Goal: Task Accomplishment & Management: Manage account settings

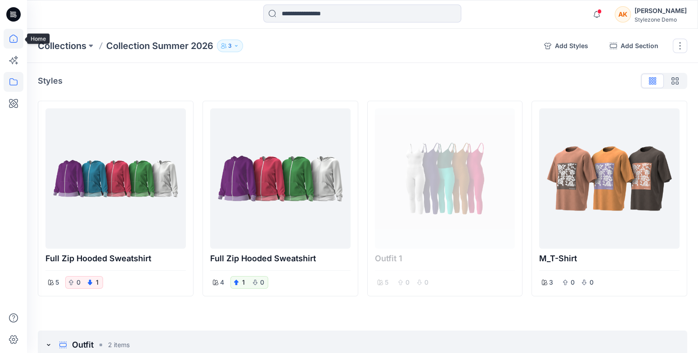
click at [18, 45] on icon at bounding box center [14, 39] width 20 height 20
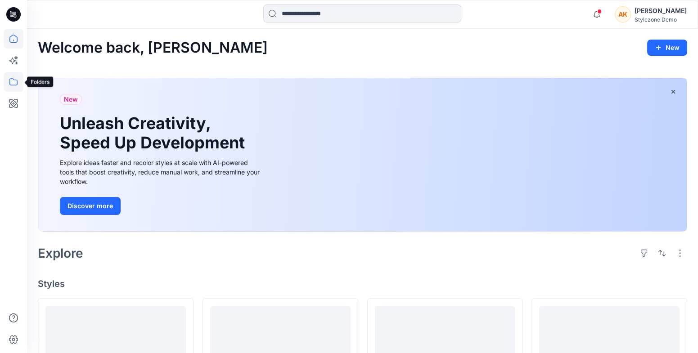
click at [17, 82] on icon at bounding box center [14, 82] width 20 height 20
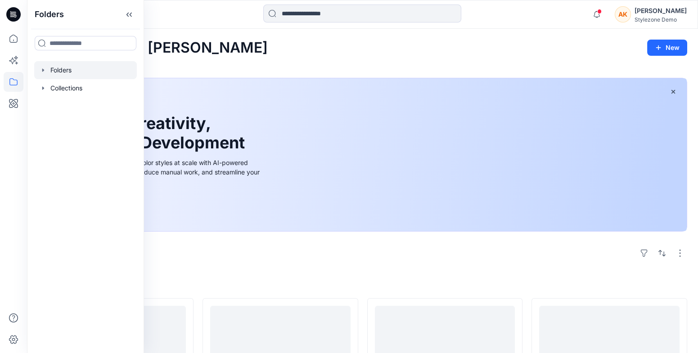
click at [45, 68] on icon "button" at bounding box center [43, 70] width 7 height 7
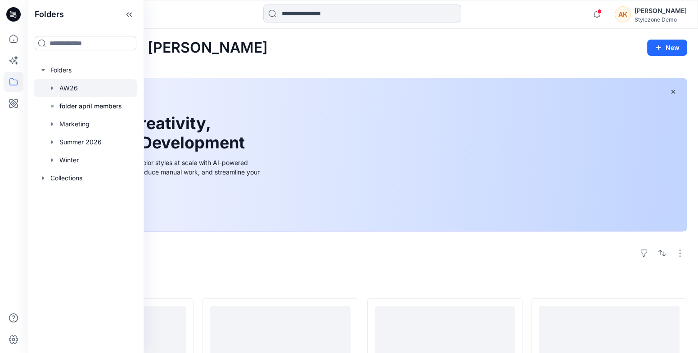
click at [55, 87] on icon "button" at bounding box center [52, 88] width 7 height 7
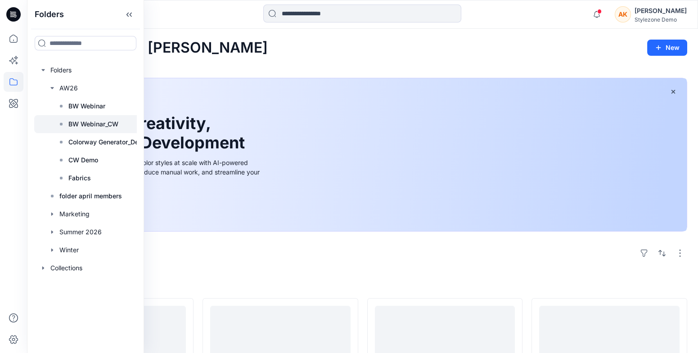
click at [102, 122] on p "BW Webinar_CW" at bounding box center [93, 124] width 50 height 11
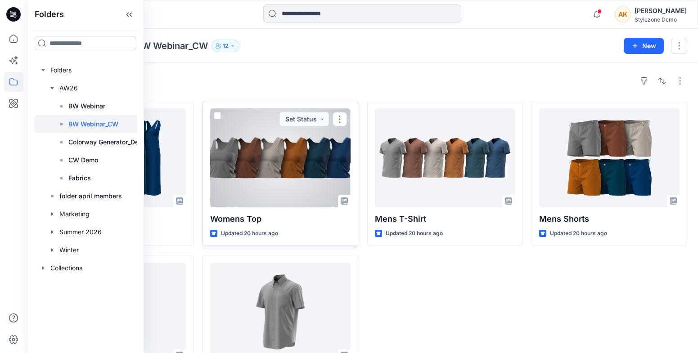
click at [220, 115] on span at bounding box center [217, 115] width 7 height 7
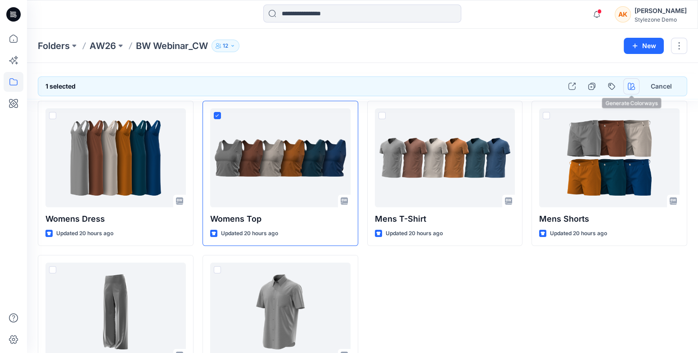
click at [630, 89] on icon "button" at bounding box center [631, 86] width 7 height 7
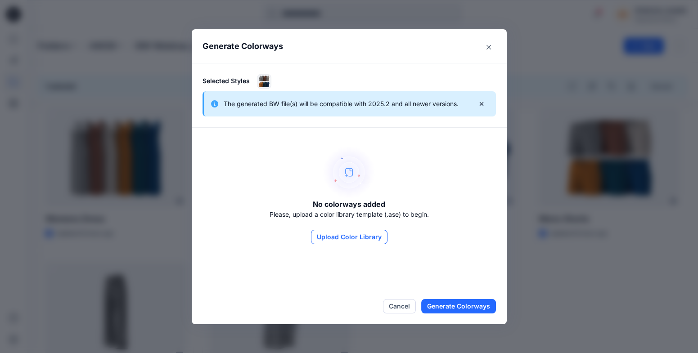
click at [357, 235] on button "Upload Color Library" at bounding box center [349, 237] width 77 height 14
click at [485, 45] on button "Close" at bounding box center [489, 47] width 14 height 14
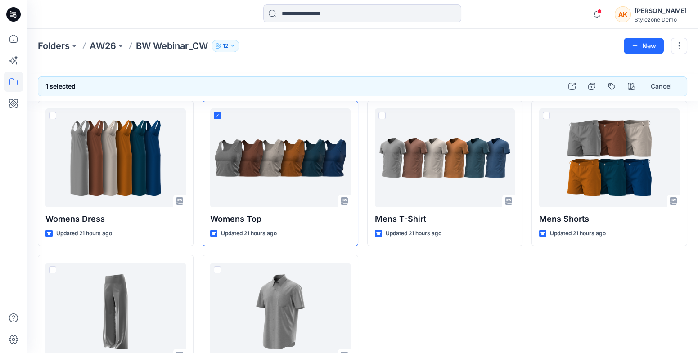
click at [673, 18] on div "Stylezone Demo" at bounding box center [661, 19] width 52 height 7
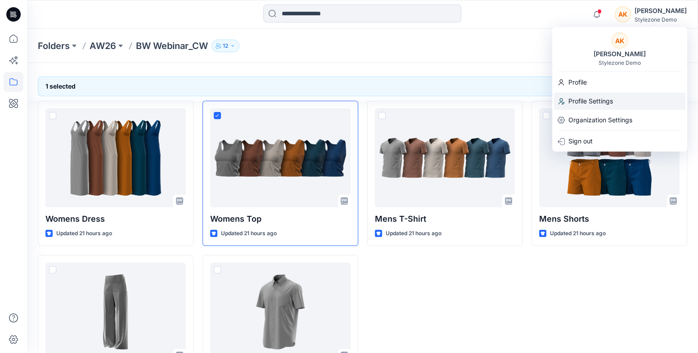
click at [592, 103] on p "Profile Settings" at bounding box center [591, 101] width 45 height 17
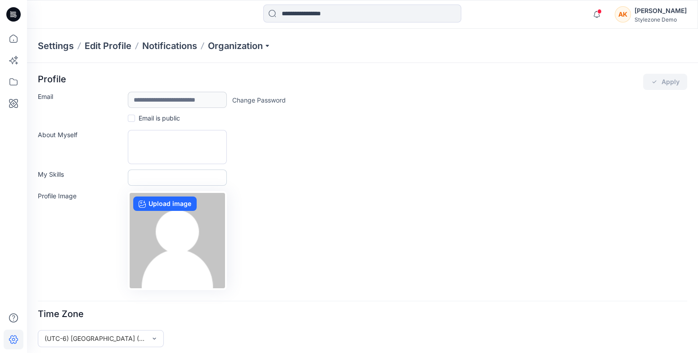
scroll to position [5, 0]
